Goal: Contribute content: Contribute content

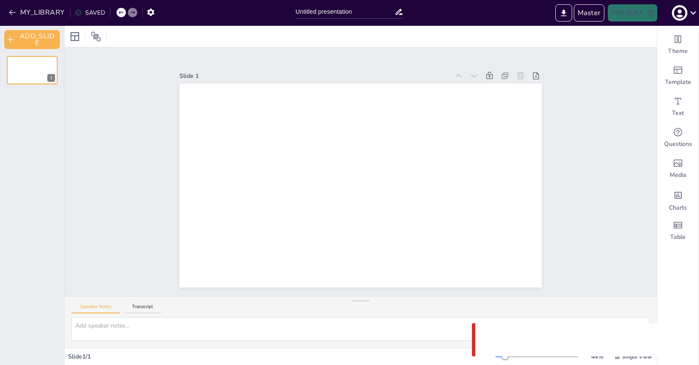
drag, startPoint x: 611, startPoint y: 54, endPoint x: 594, endPoint y: 31, distance: 28.2
click at [609, 50] on div "Slide 1 Speaker Notes Transcript Slide 1 / 1 44 % Single View" at bounding box center [360, 195] width 592 height 339
click at [586, 9] on button "Master" at bounding box center [589, 12] width 31 height 17
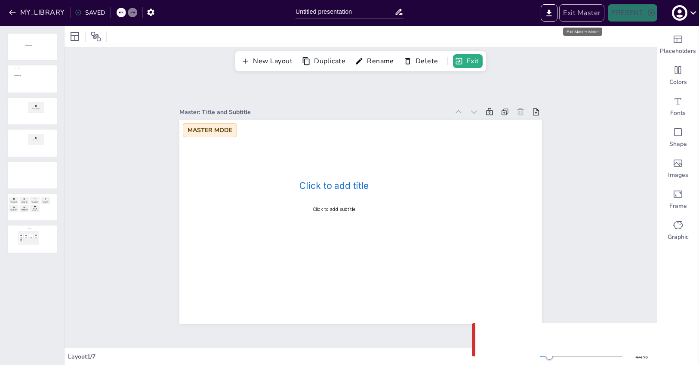
click at [590, 15] on button "Exit Master" at bounding box center [581, 12] width 45 height 17
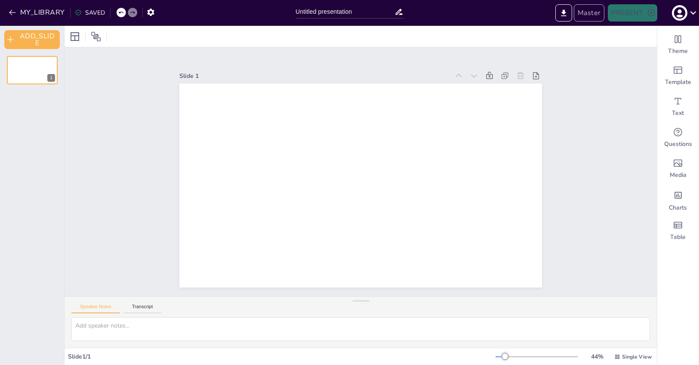
click at [588, 17] on button "Master" at bounding box center [589, 12] width 31 height 17
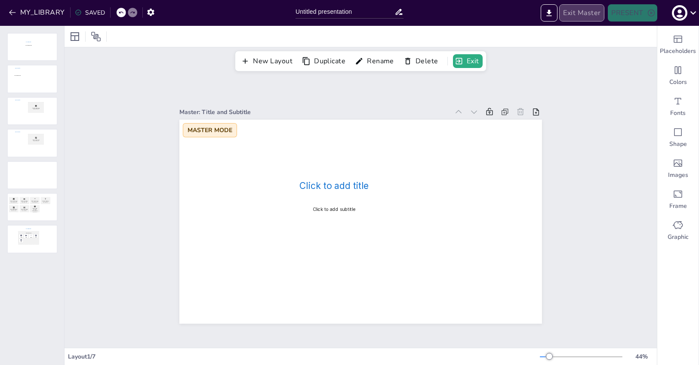
click at [587, 16] on button "Exit Master" at bounding box center [581, 12] width 45 height 17
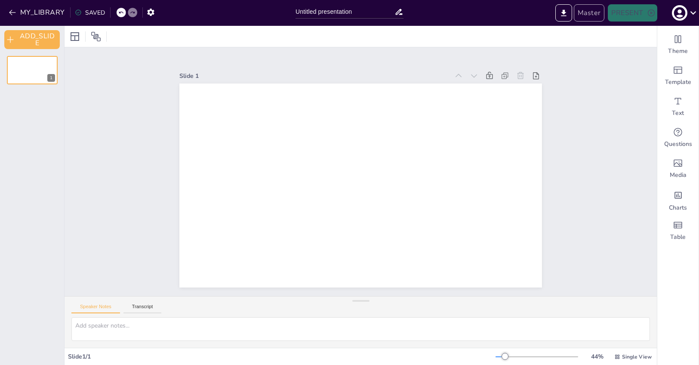
click at [587, 16] on button "Master" at bounding box center [589, 12] width 31 height 17
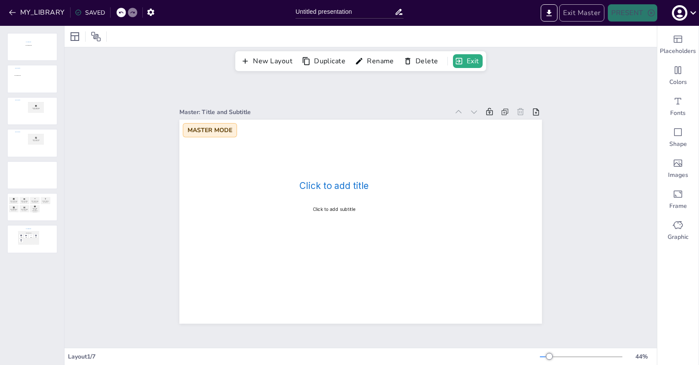
click at [587, 16] on button "Exit Master" at bounding box center [581, 12] width 45 height 17
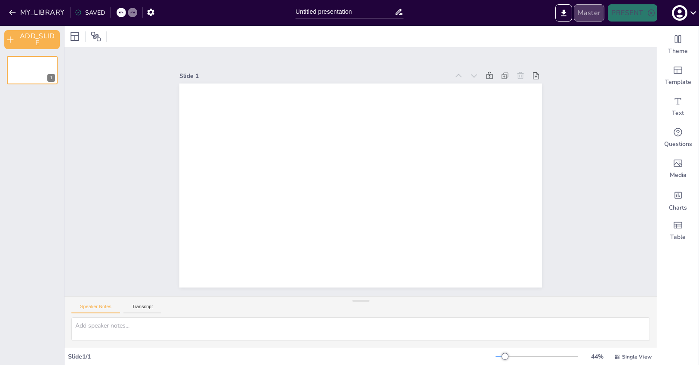
click at [587, 16] on button "Master" at bounding box center [589, 12] width 31 height 17
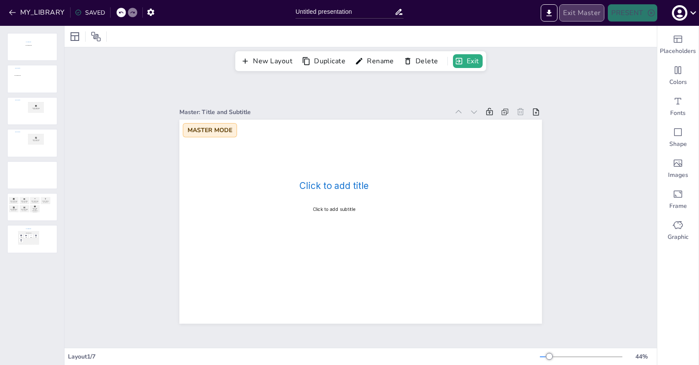
click at [587, 16] on button "Exit Master" at bounding box center [581, 12] width 45 height 17
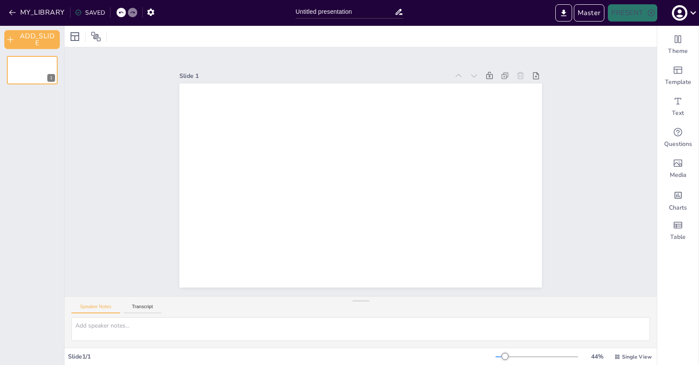
click at [386, 37] on div at bounding box center [360, 36] width 592 height 21
click at [690, 46] on div "Theme" at bounding box center [677, 44] width 41 height 31
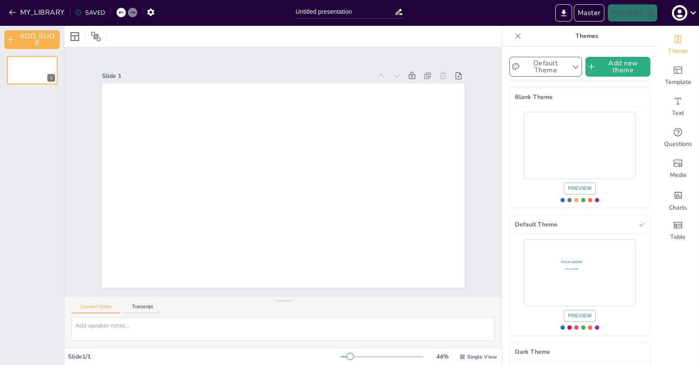
click at [562, 63] on button "Default Theme" at bounding box center [545, 67] width 73 height 20
click at [567, 49] on div "Default Theme Add new theme Sendsteps Themes Blank Theme Default Theme Dark The…" at bounding box center [579, 205] width 155 height 318
click at [514, 35] on icon at bounding box center [517, 36] width 9 height 9
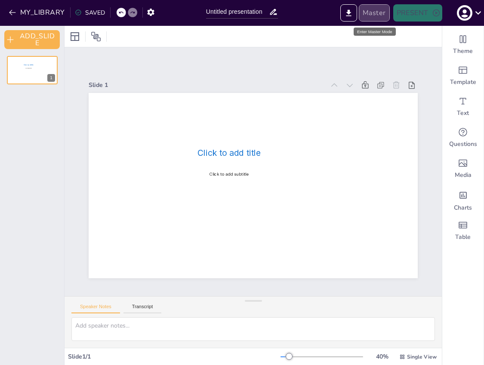
click at [379, 12] on button "Master" at bounding box center [374, 12] width 31 height 17
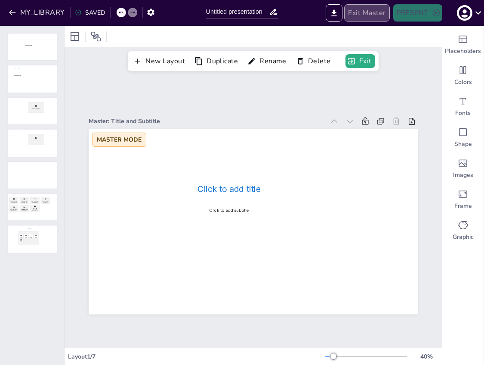
click at [379, 15] on button "Exit Master" at bounding box center [366, 12] width 45 height 17
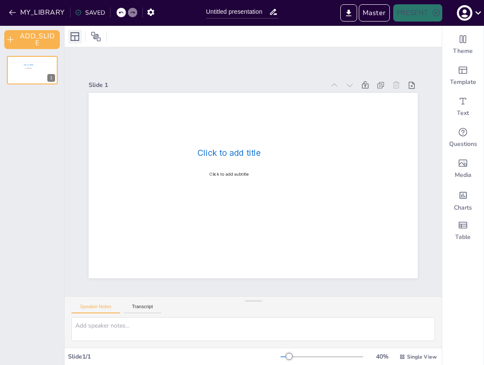
click at [74, 37] on icon at bounding box center [75, 36] width 10 height 10
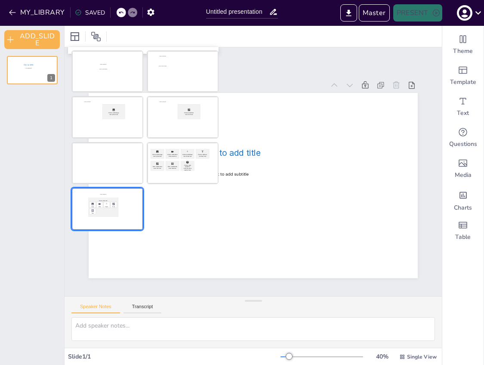
click at [138, 206] on div at bounding box center [107, 208] width 70 height 41
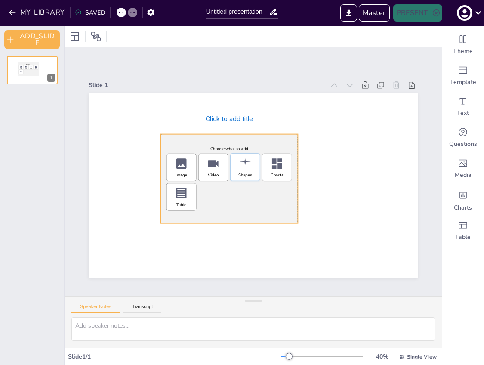
click at [249, 167] on icon "Add Shapes" at bounding box center [245, 164] width 14 height 14
click at [246, 168] on icon "Add Shapes" at bounding box center [245, 164] width 14 height 14
click at [183, 170] on div "Image" at bounding box center [181, 167] width 30 height 28
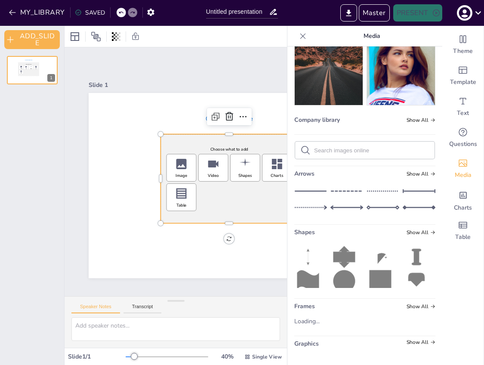
scroll to position [109, 0]
click at [380, 274] on icon at bounding box center [380, 282] width 22 height 25
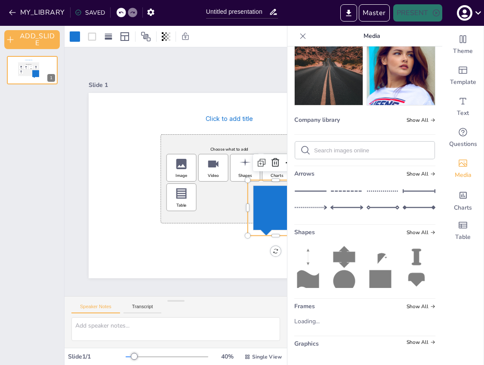
click at [379, 276] on icon at bounding box center [380, 282] width 22 height 25
click at [246, 165] on icon "Add Shapes" at bounding box center [245, 164] width 14 height 14
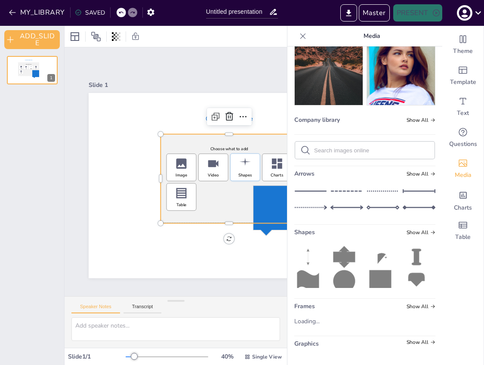
click at [243, 166] on icon "Add Shapes" at bounding box center [245, 164] width 14 height 14
click at [375, 276] on icon at bounding box center [380, 282] width 22 height 25
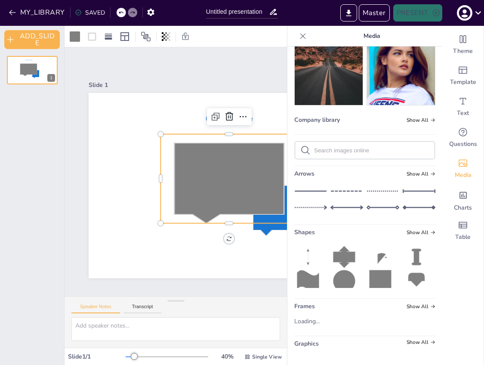
click at [304, 32] on icon at bounding box center [302, 36] width 9 height 9
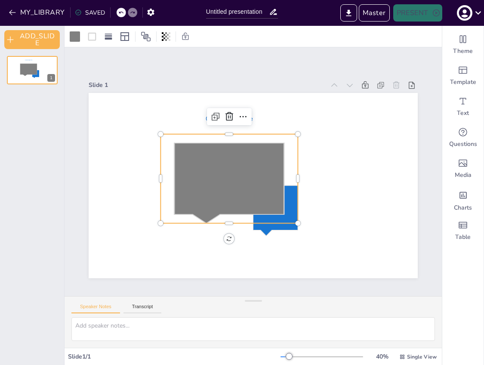
click at [288, 217] on icon at bounding box center [228, 178] width 137 height 89
click at [279, 232] on icon at bounding box center [275, 207] width 55 height 55
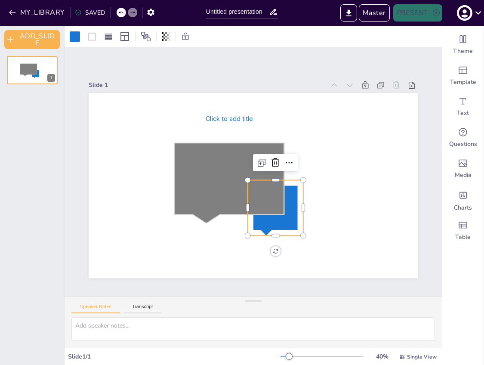
click at [288, 228] on icon at bounding box center [275, 210] width 44 height 50
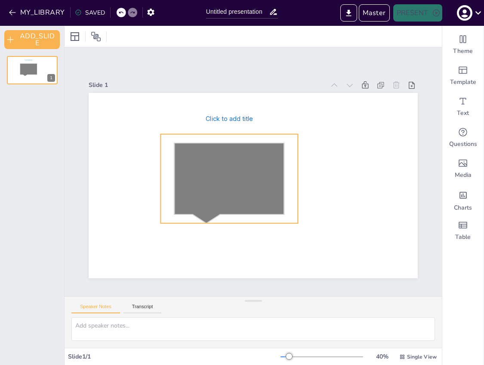
click at [269, 183] on icon at bounding box center [229, 183] width 110 height 80
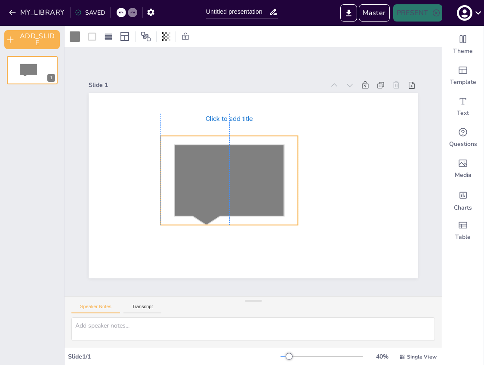
drag, startPoint x: 272, startPoint y: 190, endPoint x: 258, endPoint y: 175, distance: 20.4
click at [258, 175] on icon at bounding box center [229, 184] width 110 height 80
click at [230, 119] on icon at bounding box center [229, 118] width 10 height 10
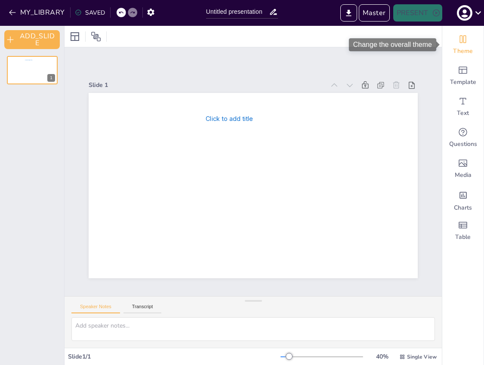
click at [470, 40] on div "Theme" at bounding box center [462, 44] width 41 height 31
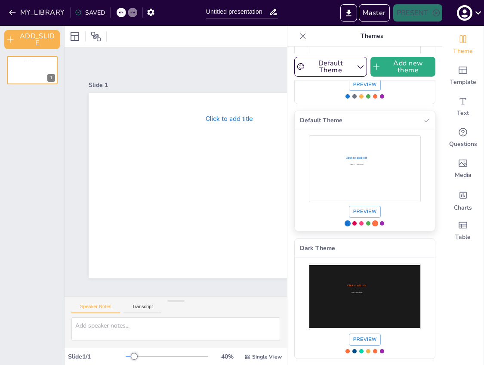
scroll to position [103, 0]
click at [335, 135] on div "Click to add title Click to add subtitle Preview" at bounding box center [365, 180] width 140 height 101
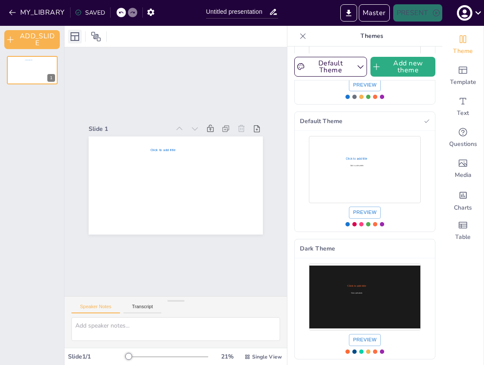
click at [78, 39] on icon at bounding box center [75, 36] width 10 height 10
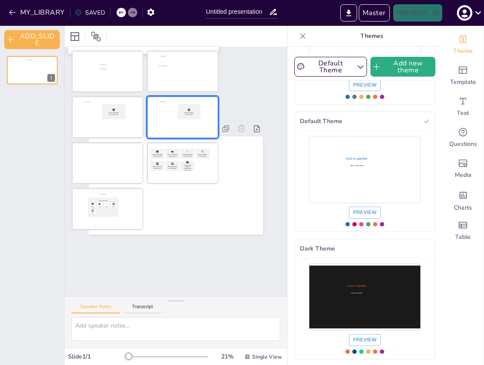
click at [177, 126] on div at bounding box center [182, 117] width 70 height 41
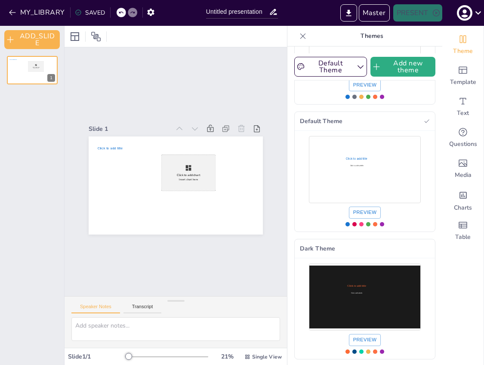
click at [307, 39] on div at bounding box center [303, 36] width 14 height 14
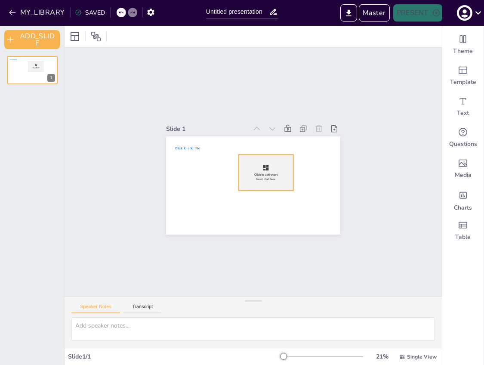
click at [275, 176] on div "Click to add chart" at bounding box center [265, 175] width 23 height 4
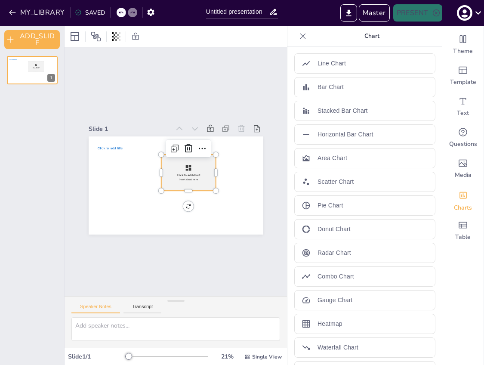
click at [304, 33] on icon at bounding box center [302, 36] width 9 height 9
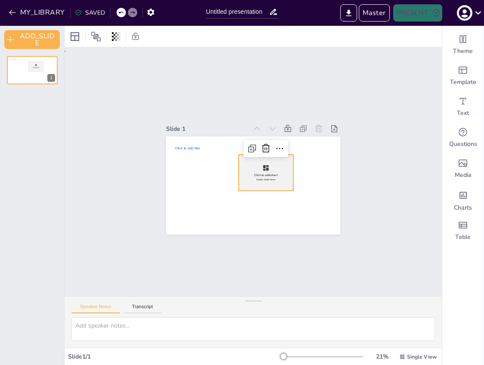
click at [401, 167] on div "Slide 1 Click to add title Click to add chart Insert chart here" at bounding box center [252, 173] width 377 height 245
click at [77, 34] on icon at bounding box center [75, 36] width 10 height 10
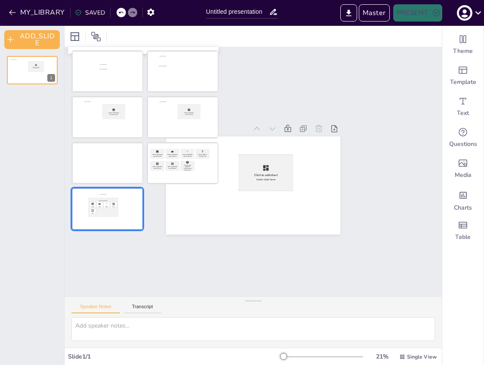
click at [131, 209] on div at bounding box center [107, 208] width 70 height 41
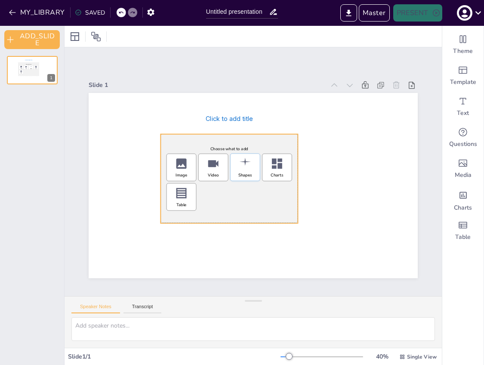
click at [246, 168] on icon "Add Shapes" at bounding box center [245, 164] width 14 height 14
click at [247, 166] on icon "Add Shapes" at bounding box center [245, 164] width 14 height 14
click at [221, 169] on div "Video" at bounding box center [213, 167] width 30 height 28
click at [182, 171] on div "Image" at bounding box center [181, 167] width 30 height 28
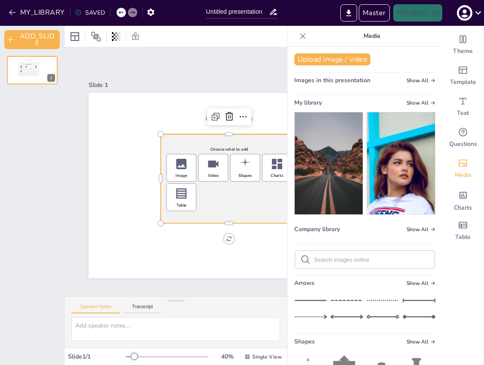
click at [306, 36] on icon at bounding box center [302, 36] width 9 height 9
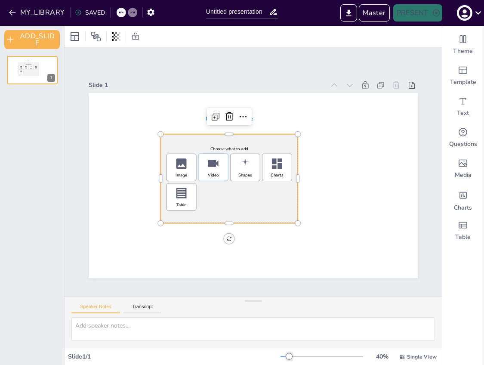
click at [219, 167] on icon "Add Video" at bounding box center [213, 164] width 14 height 14
click at [184, 195] on icon "Add Table" at bounding box center [181, 192] width 10 height 10
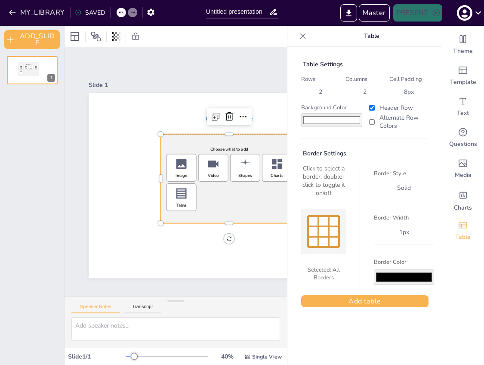
click at [304, 37] on icon at bounding box center [302, 36] width 9 height 9
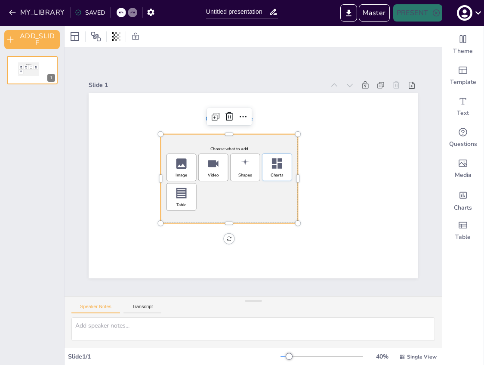
click at [279, 177] on div "Charts" at bounding box center [276, 175] width 12 height 6
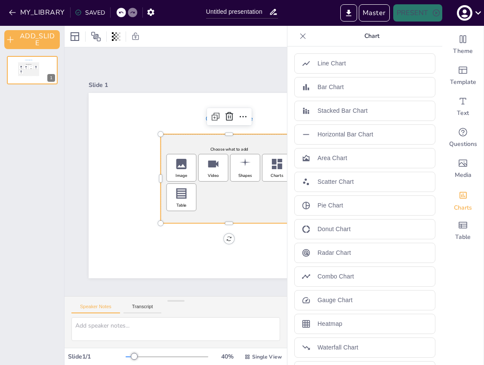
click at [302, 35] on icon at bounding box center [303, 36] width 6 height 6
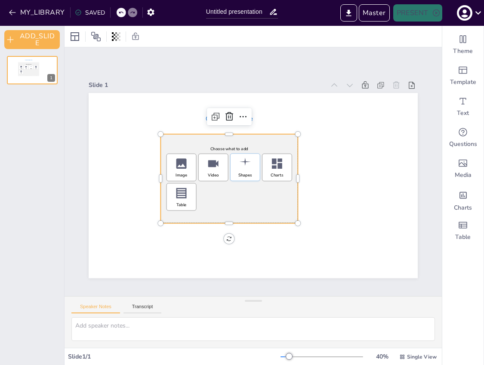
click at [243, 169] on icon "Add Shapes" at bounding box center [245, 164] width 14 height 14
click at [217, 170] on div "Video" at bounding box center [213, 167] width 30 height 28
click at [182, 166] on icon "Add Image" at bounding box center [182, 164] width 14 height 14
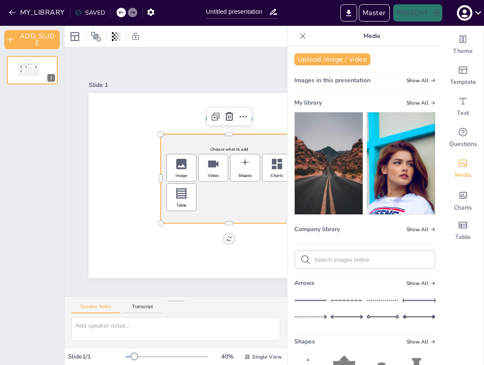
click at [302, 33] on icon at bounding box center [302, 36] width 9 height 9
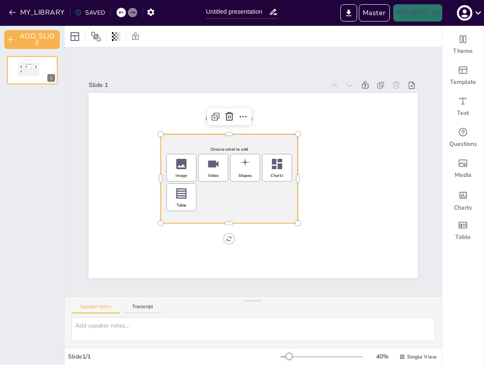
click at [282, 72] on div "Slide 1 Click to add title Choose what to add Image Video Shapes Charts Table" at bounding box center [253, 173] width 329 height 209
click at [213, 172] on div "Video" at bounding box center [213, 175] width 11 height 6
click at [214, 169] on icon "Add Video" at bounding box center [213, 163] width 14 height 14
click at [247, 168] on icon "Add Shapes" at bounding box center [245, 163] width 14 height 14
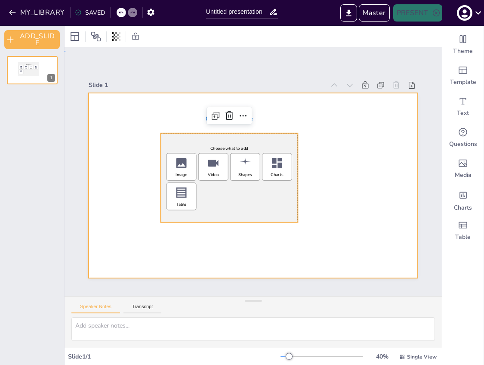
drag, startPoint x: 357, startPoint y: 183, endPoint x: 237, endPoint y: 168, distance: 120.8
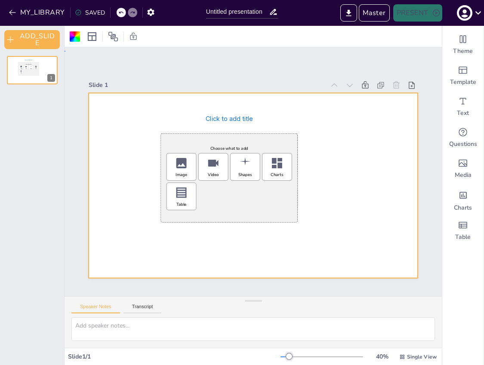
click at [363, 67] on div "Slide 1 Click to add title Choose what to add Image Video Shapes Charts Table" at bounding box center [252, 173] width 377 height 245
